Goal: Information Seeking & Learning: Learn about a topic

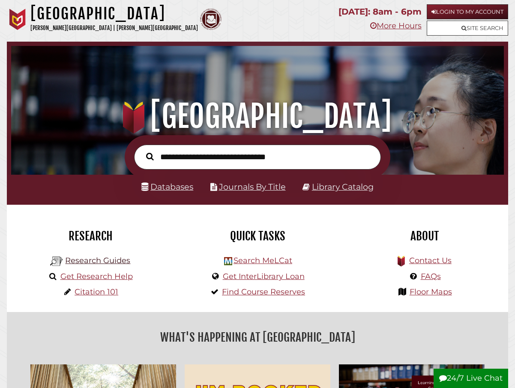
click at [100, 265] on link "Research Guides" at bounding box center [97, 259] width 65 height 9
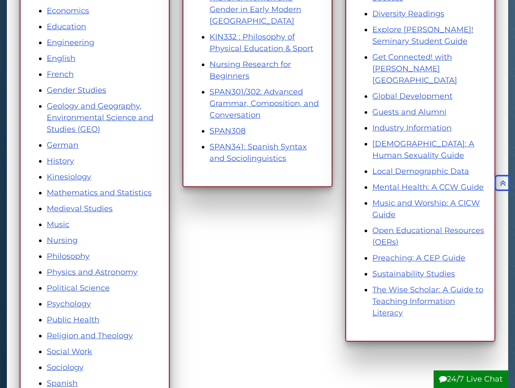
scroll to position [332, 0]
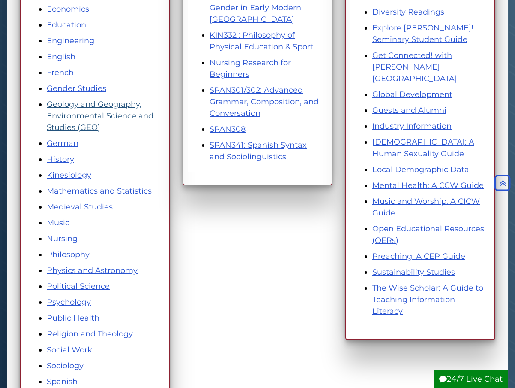
click at [82, 117] on link "Geology and Geography, Environmental Science and Studies (GEO)" at bounding box center [100, 115] width 107 height 33
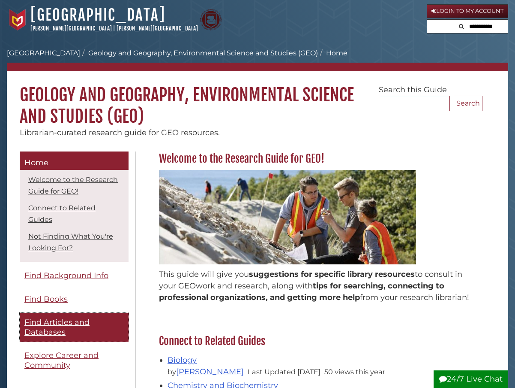
click at [46, 316] on link "Find Articles and Databases" at bounding box center [74, 327] width 109 height 29
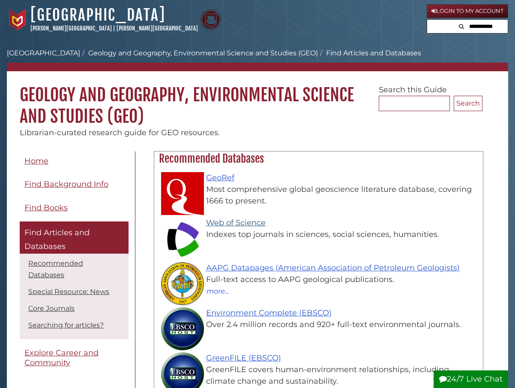
click at [230, 218] on link "Web of Science" at bounding box center [236, 222] width 60 height 9
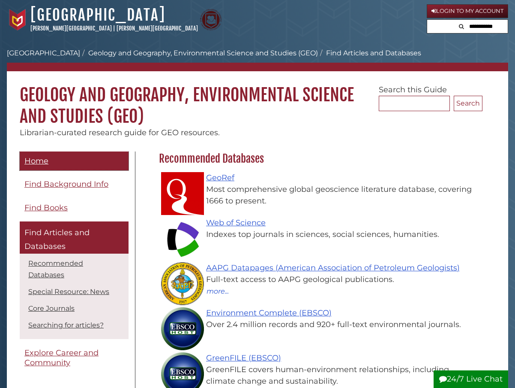
click at [65, 159] on link "Home" at bounding box center [74, 160] width 109 height 19
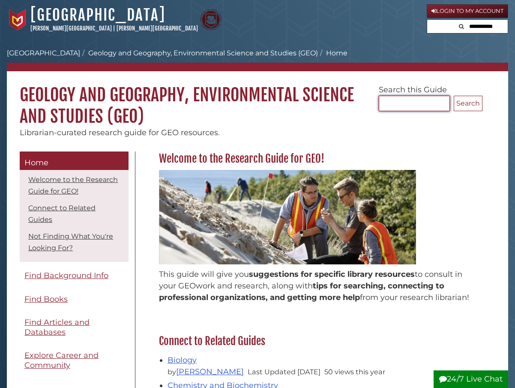
click at [400, 105] on input "Search..." at bounding box center [414, 103] width 71 height 15
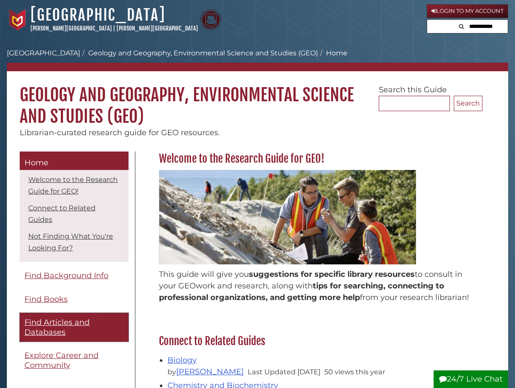
click at [53, 325] on span "Find Articles and Databases" at bounding box center [56, 326] width 65 height 19
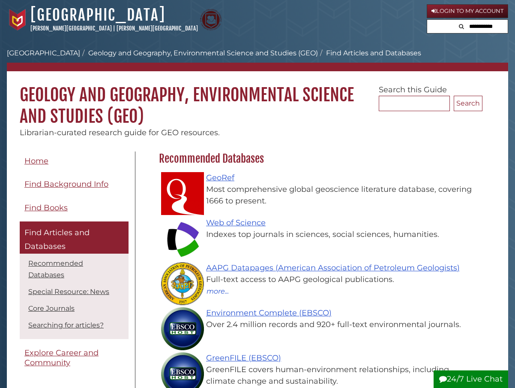
scroll to position [81, 328]
click at [237, 226] on link "Web of Science" at bounding box center [236, 222] width 60 height 9
